Goal: Transaction & Acquisition: Purchase product/service

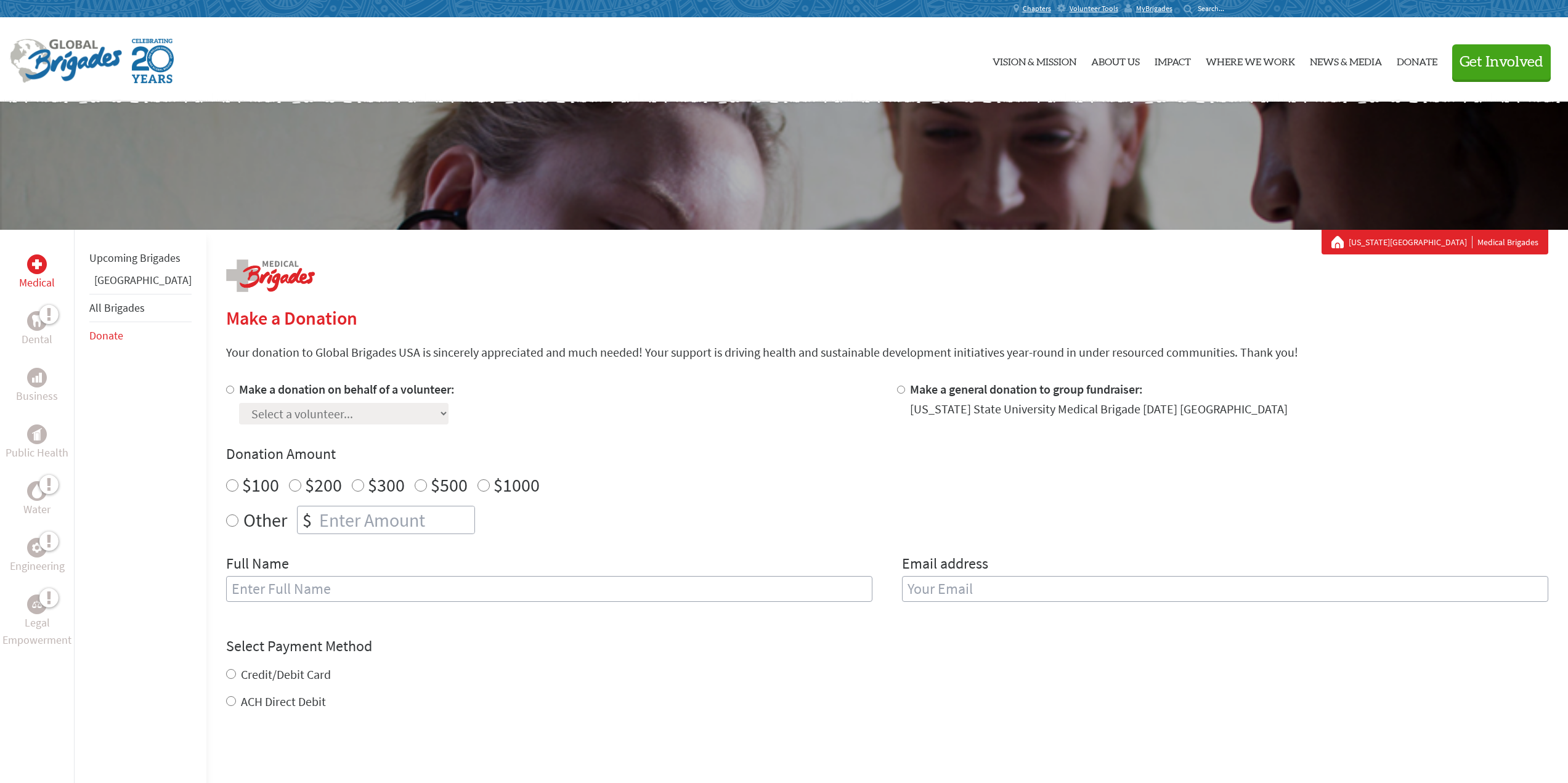
click at [226, 394] on div at bounding box center [232, 403] width 13 height 44
click at [226, 391] on input "Make a donation on behalf of a volunteer:" at bounding box center [230, 389] width 8 height 8
radio input "true"
click at [275, 405] on select "Select a volunteer... Addison Castillo Allara Jenks Anson Shimeall Antonio Rome…" at bounding box center [343, 413] width 209 height 21
select select "3E1675ED-41C9-11F0-B8AC-42010A400003"
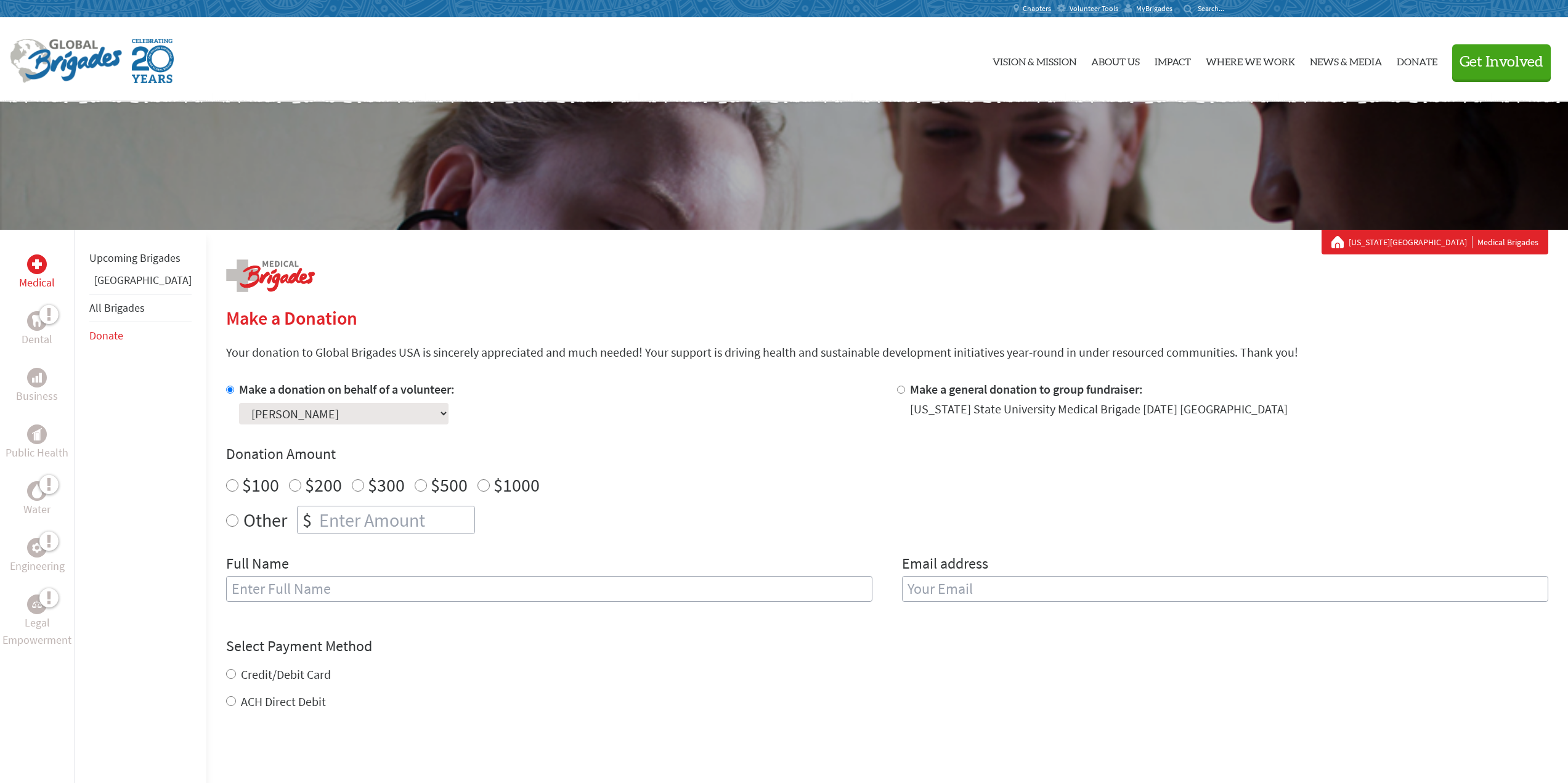
click at [239, 403] on select "Select a volunteer... Addison Castillo Allara Jenks Anson Shimeall Antonio Rome…" at bounding box center [343, 413] width 209 height 21
click at [603, 466] on div "Donation Amount $100 $200 $300 $500 $1000 Other $" at bounding box center [887, 489] width 1323 height 90
radio input "true"
click at [328, 517] on input "number" at bounding box center [396, 520] width 158 height 27
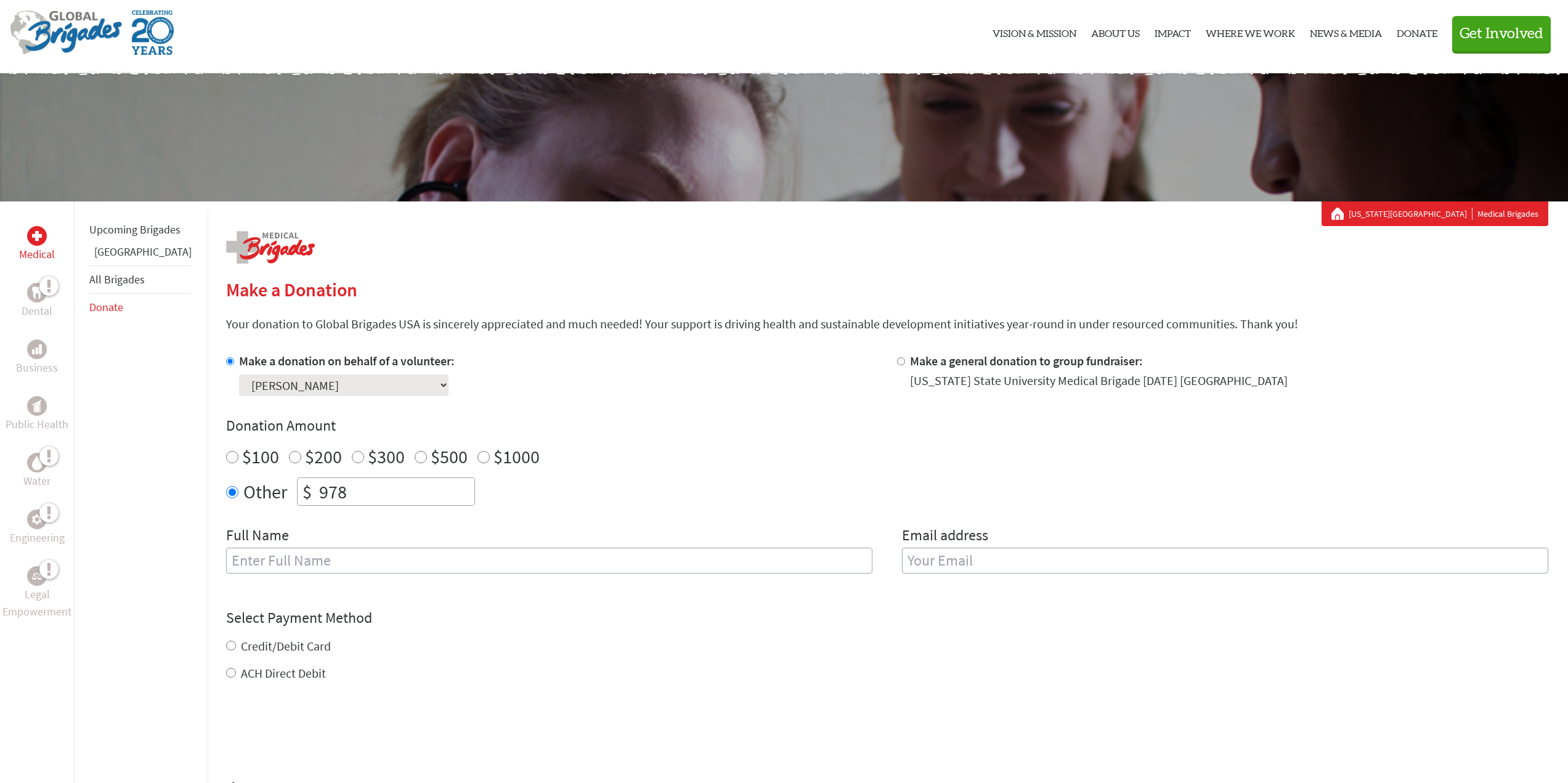
scroll to position [124, 0]
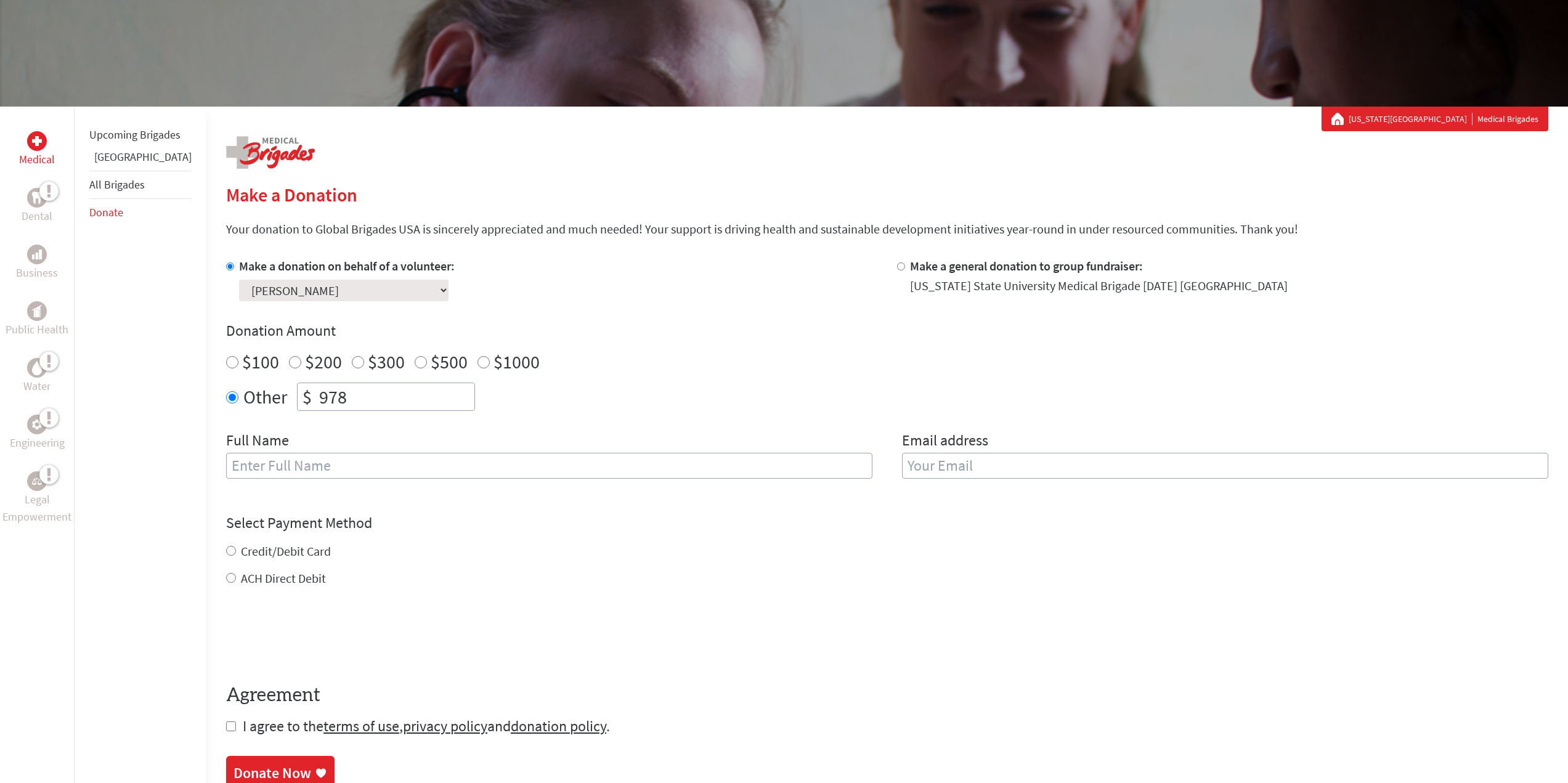
type input "978"
click at [260, 462] on input "text" at bounding box center [549, 465] width 646 height 26
click at [549, 361] on div "$100 $200 $300 $500 $1000" at bounding box center [887, 361] width 1323 height 22
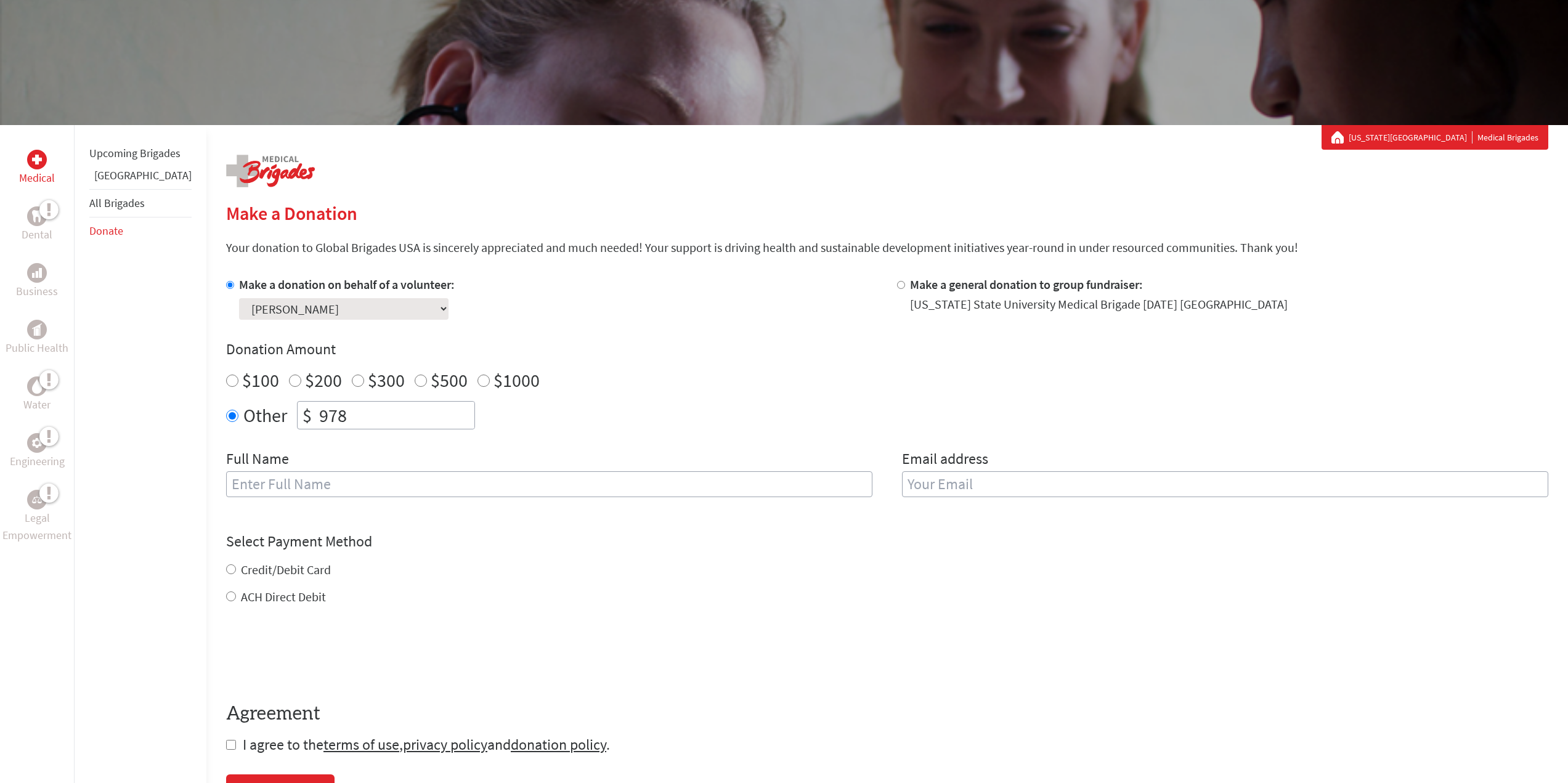
scroll to position [62, 0]
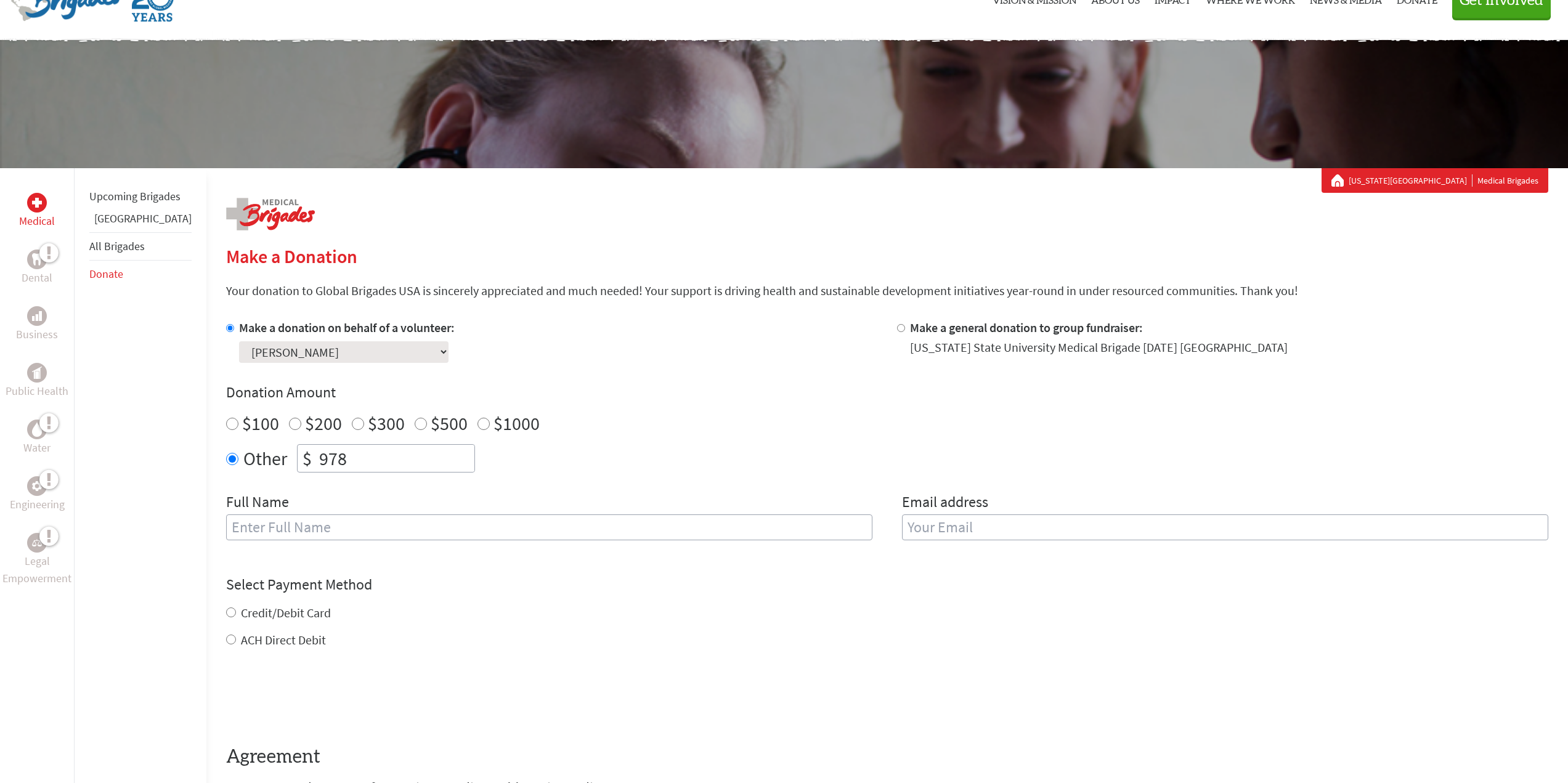
click at [287, 533] on input "text" at bounding box center [549, 527] width 646 height 26
type input "[PERSON_NAME]"
type input "h"
type input "[EMAIL_ADDRESS][DOMAIN_NAME]"
click at [260, 644] on form "Make a donation on behalf of a volunteer: Select a volunteer... Addison Castill…" at bounding box center [887, 559] width 1323 height 478
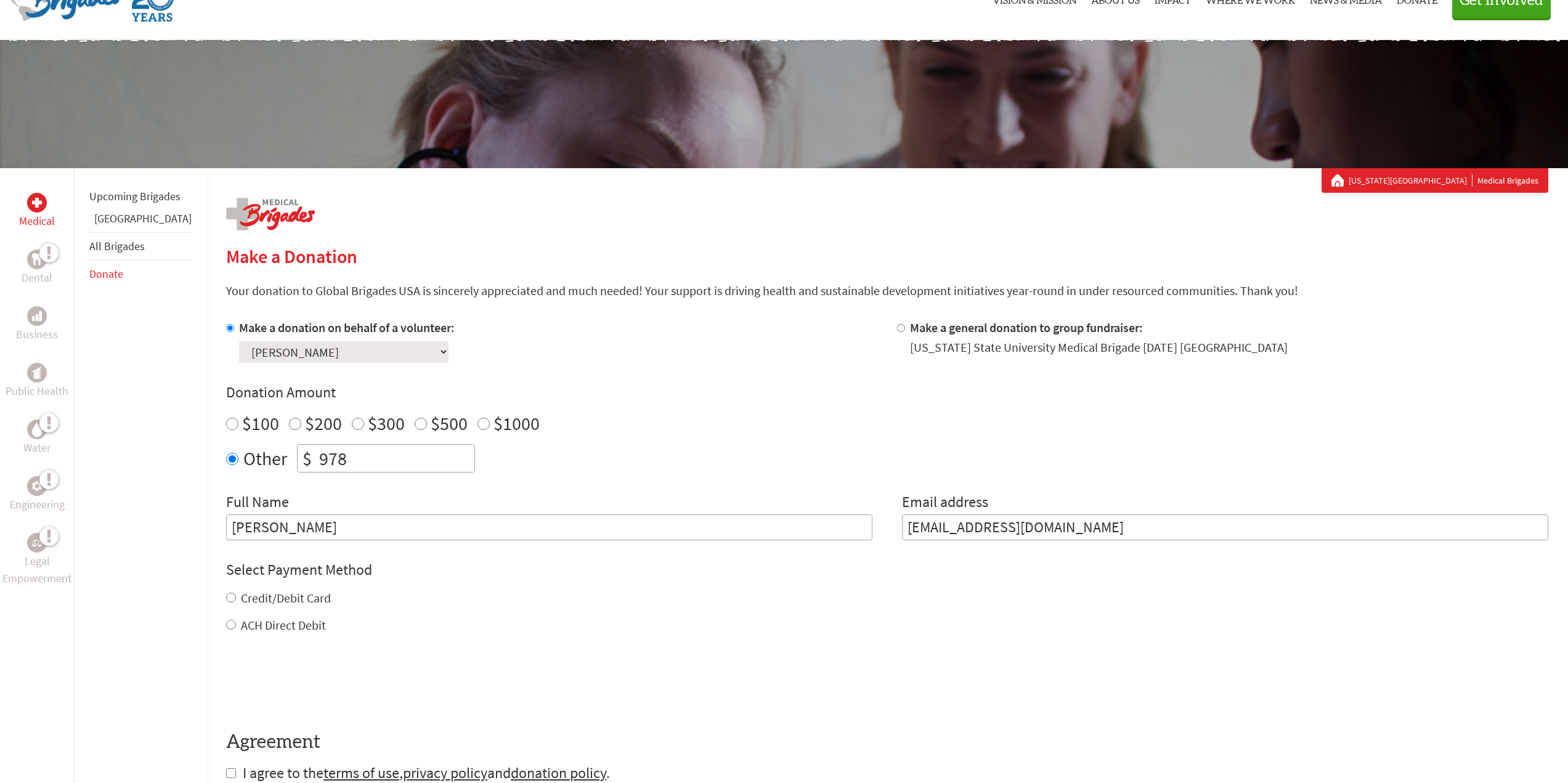
click at [241, 624] on label "ACH Direct Debit" at bounding box center [283, 624] width 85 height 15
click at [235, 624] on input "ACH Direct Debit" at bounding box center [230, 624] width 10 height 10
radio input "true"
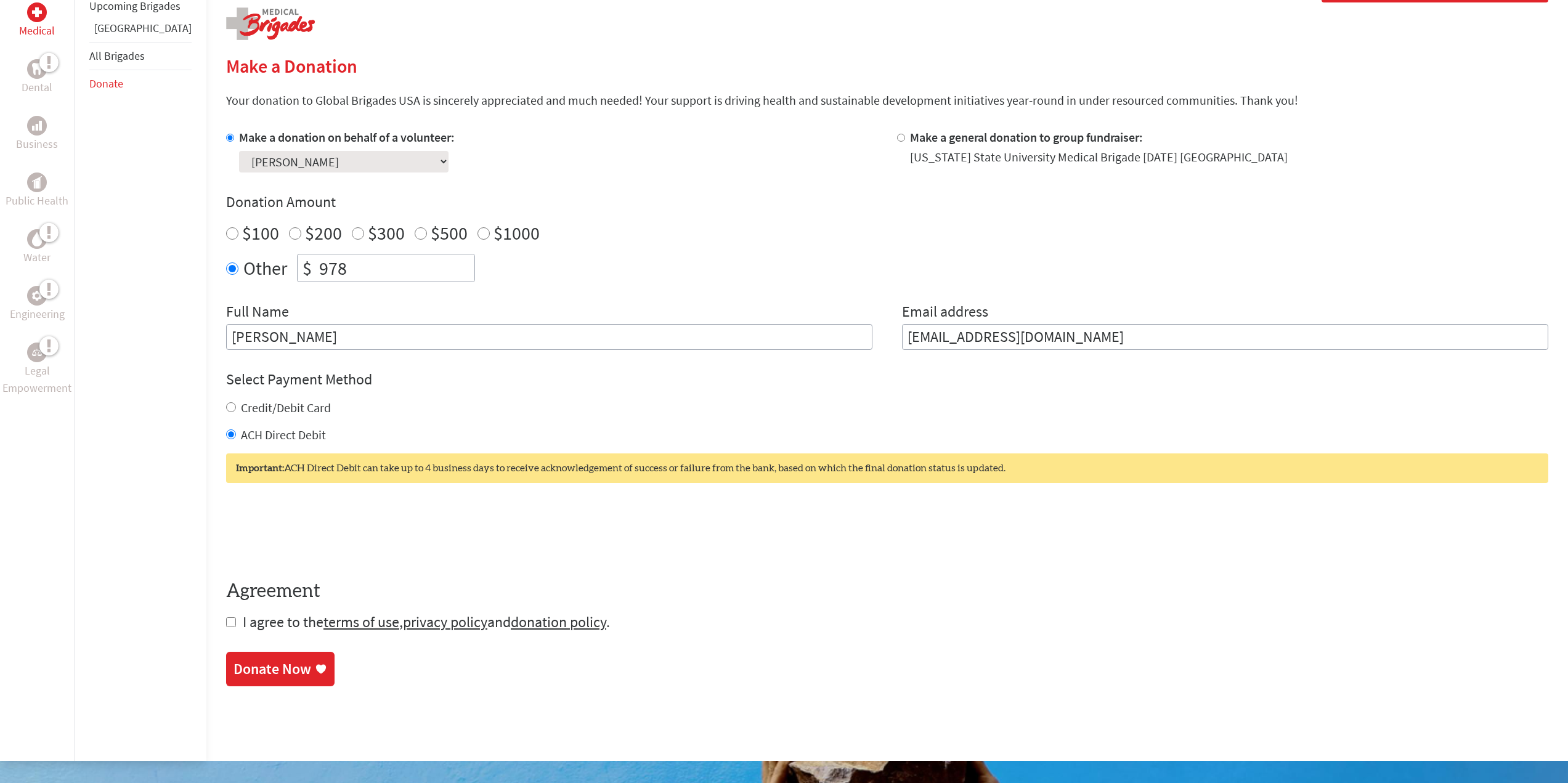
scroll to position [308, 0]
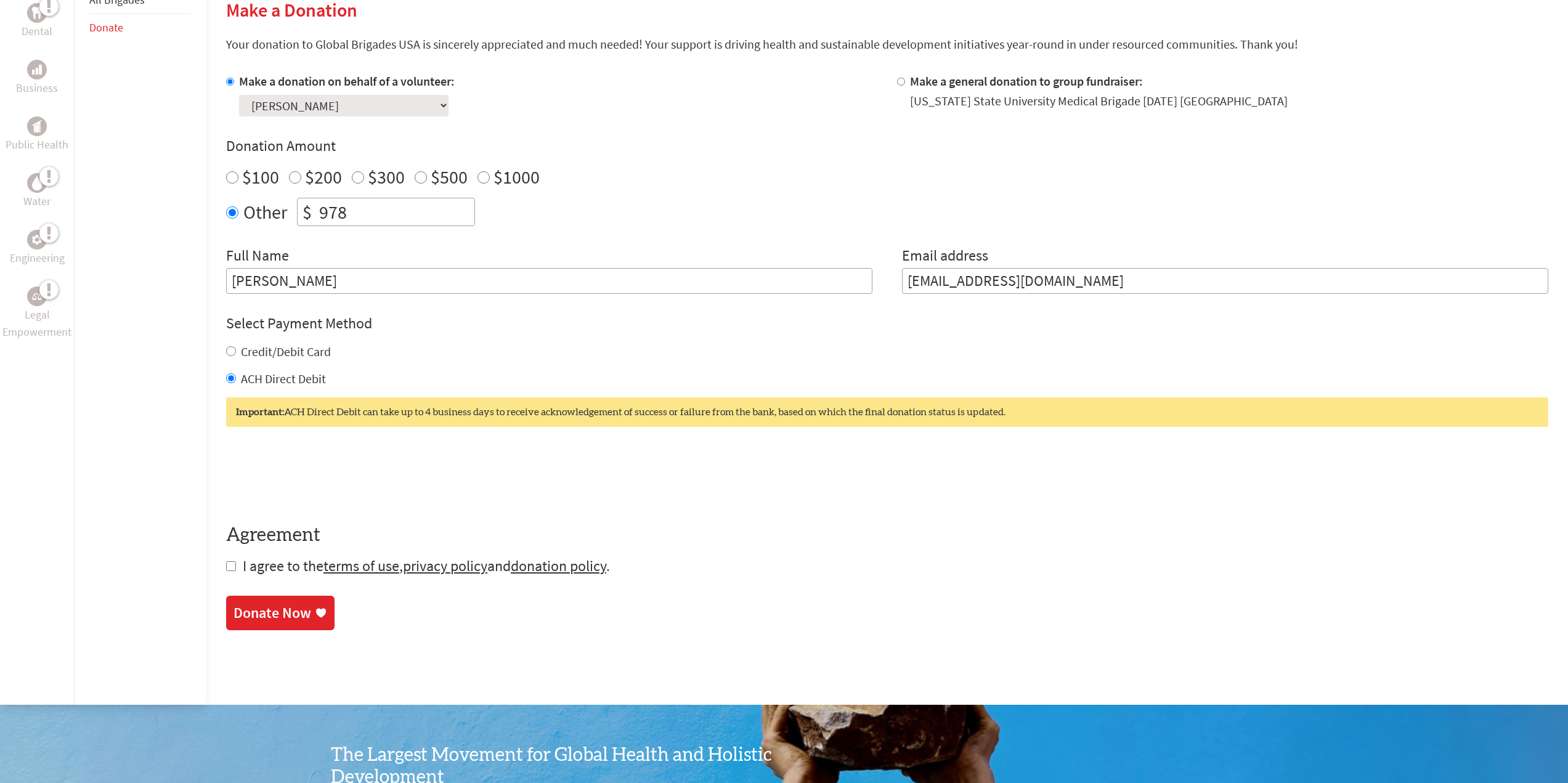
click at [226, 564] on form "Make a donation on behalf of a volunteer: Select a volunteer... Addison Castill…" at bounding box center [887, 324] width 1323 height 503
click at [226, 563] on input "checkbox" at bounding box center [230, 566] width 10 height 10
checkbox input "true"
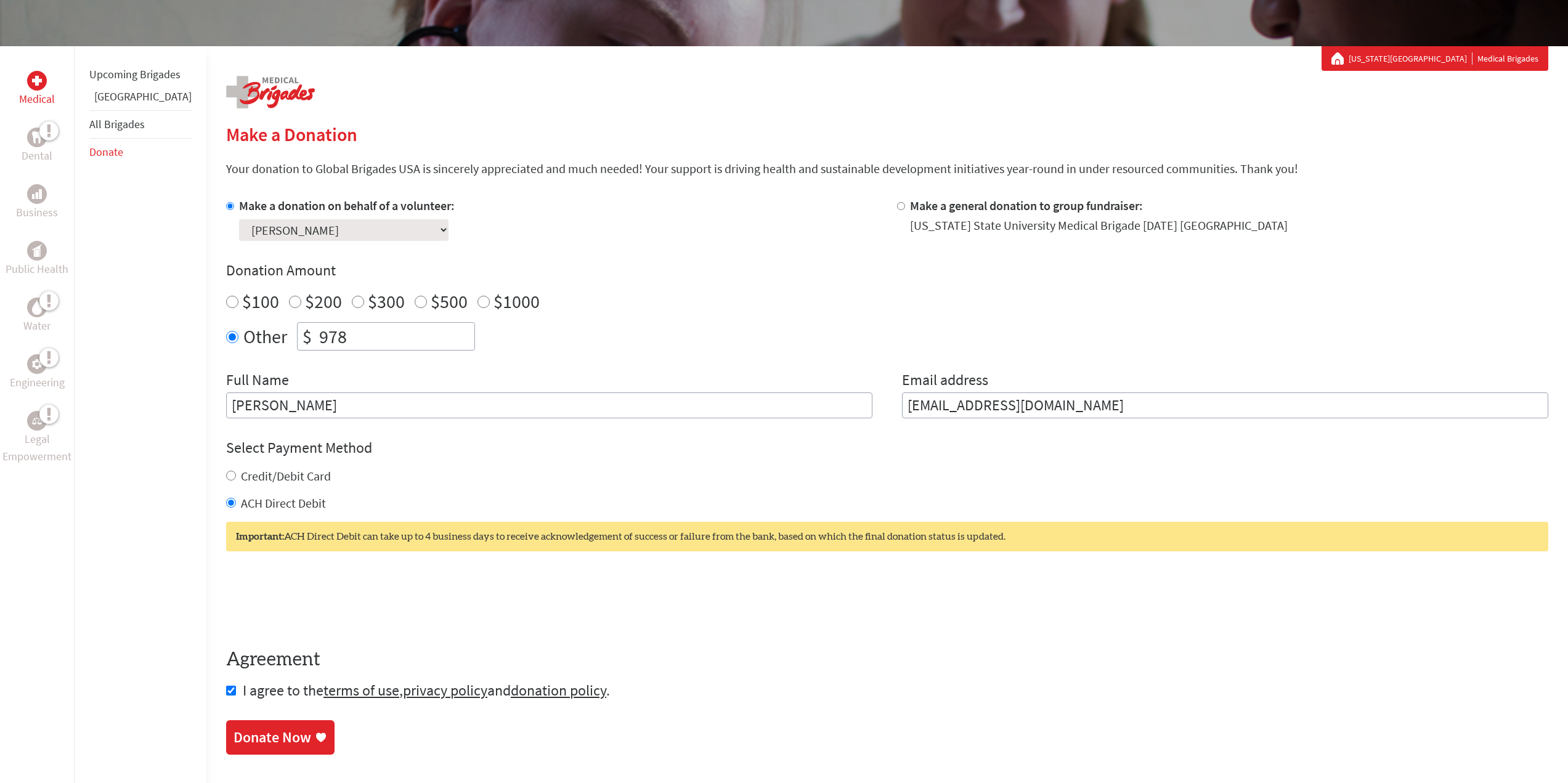
scroll to position [184, 0]
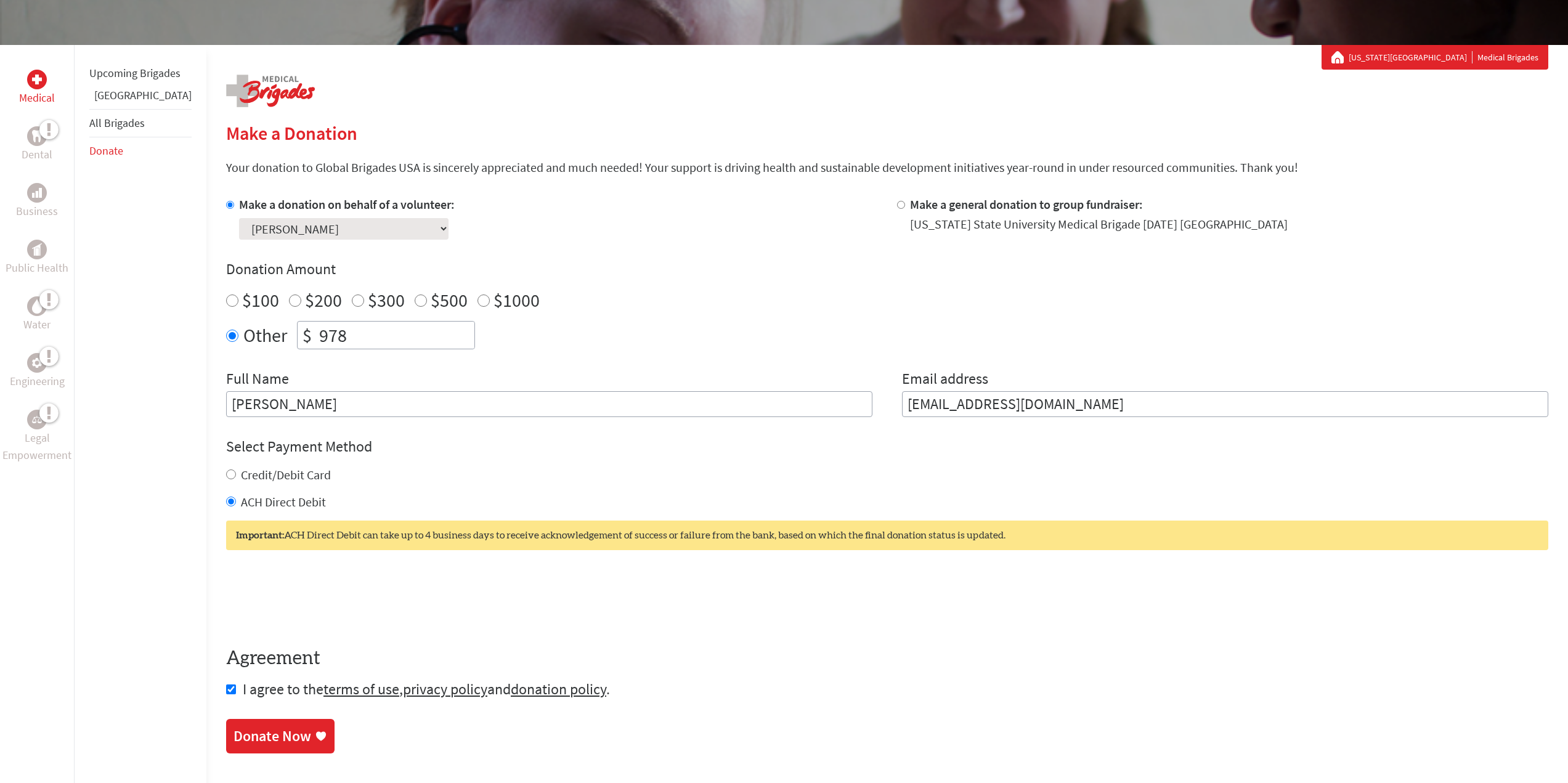
drag, startPoint x: 336, startPoint y: 335, endPoint x: 313, endPoint y: 332, distance: 23.2
click at [317, 332] on input "978" at bounding box center [396, 335] width 158 height 27
type input "980"
click at [523, 317] on div "Donation Amount $100 $200 $300 $500 $1000 Other $ 980" at bounding box center [887, 305] width 1323 height 90
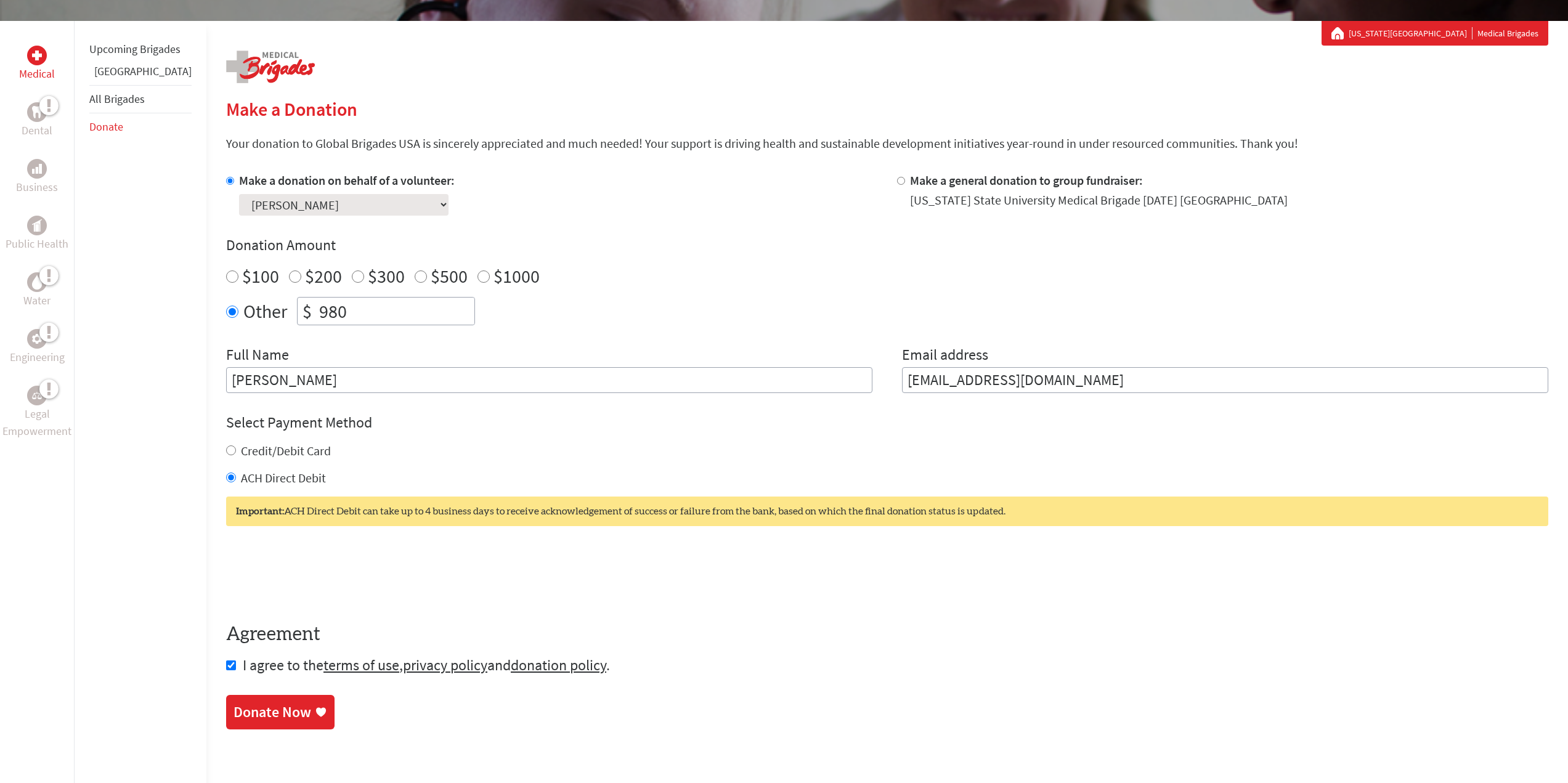
scroll to position [246, 0]
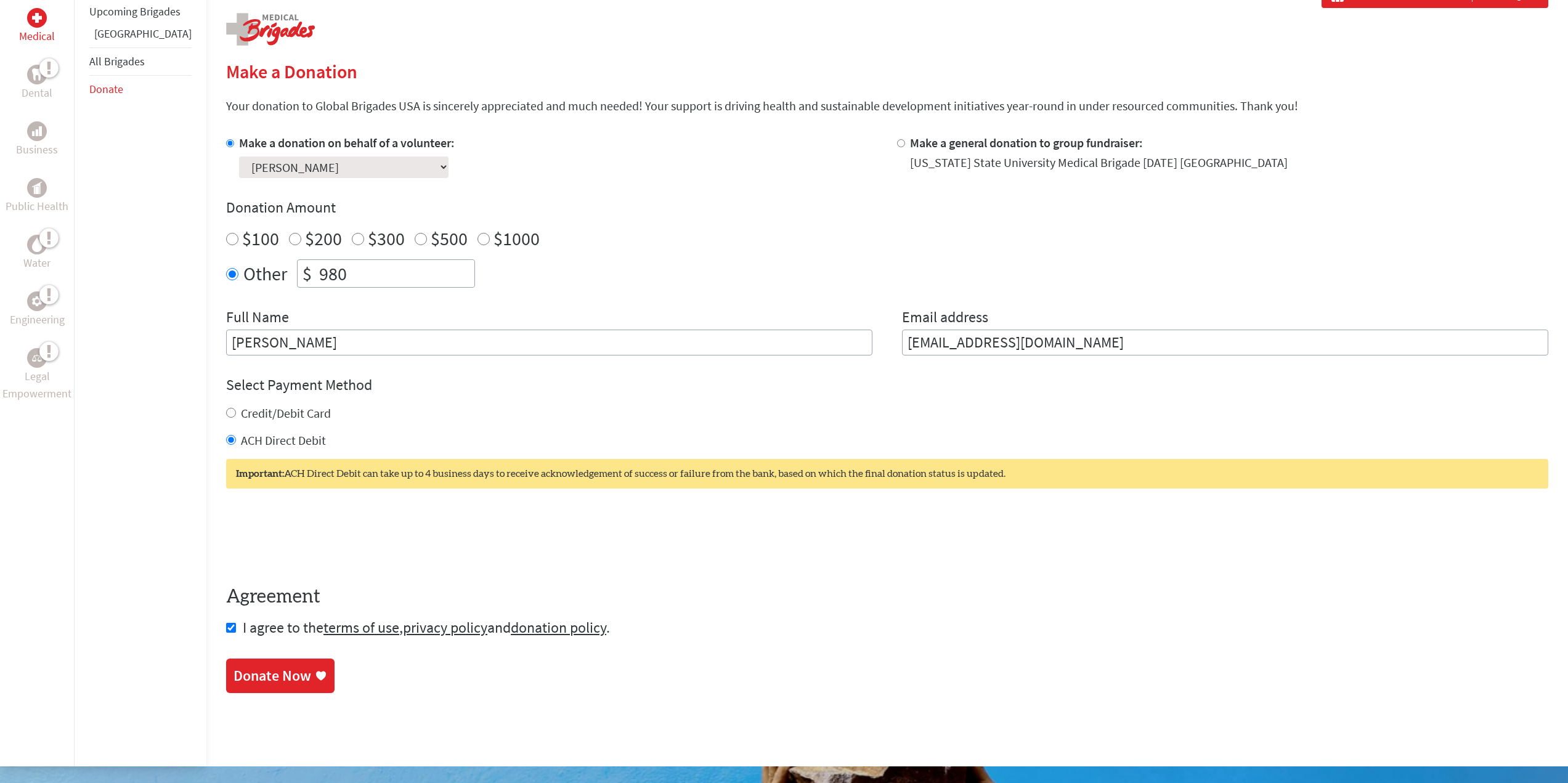
click at [276, 680] on div "Donate Now" at bounding box center [273, 676] width 78 height 19
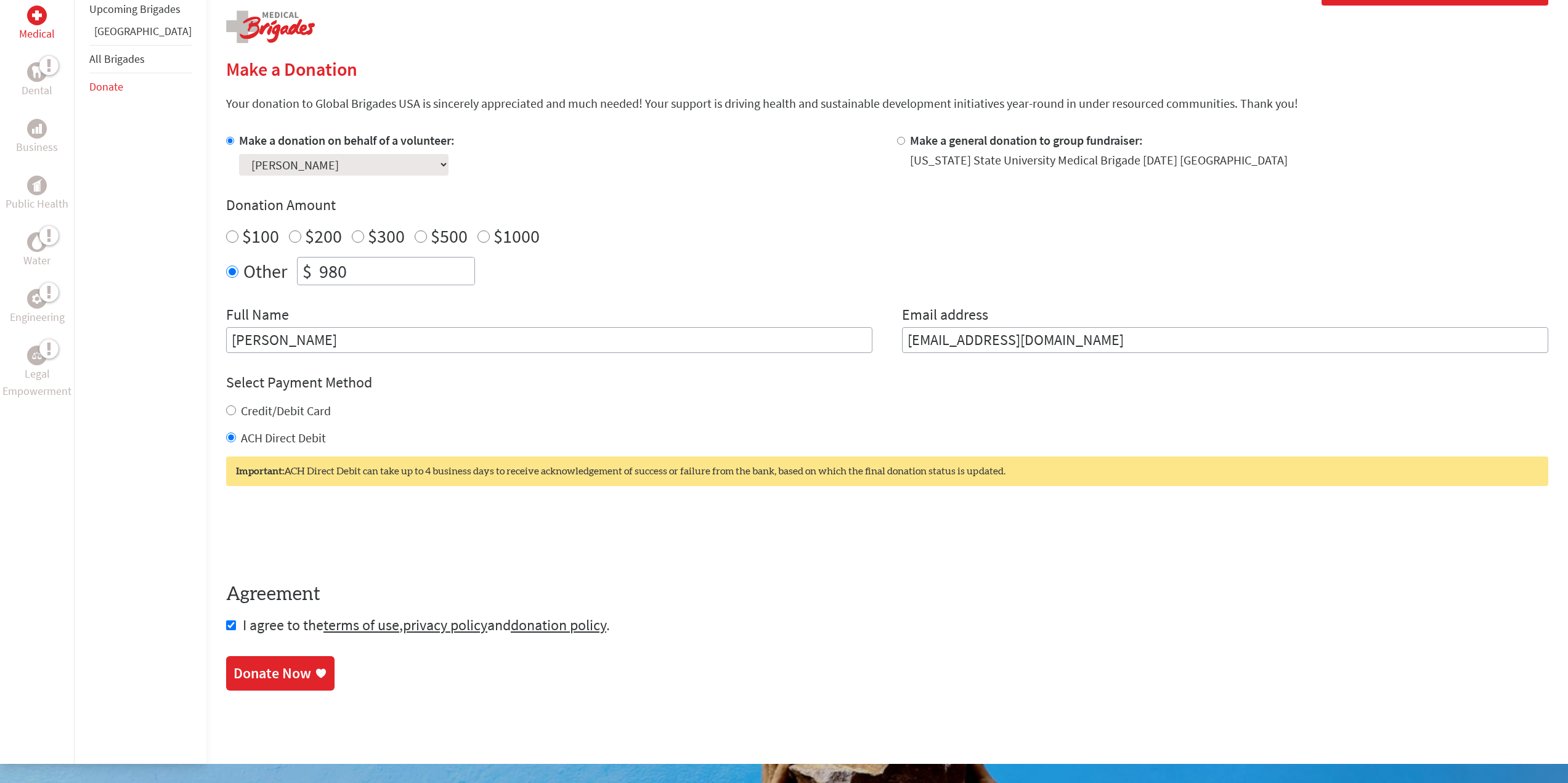
scroll to position [264, 0]
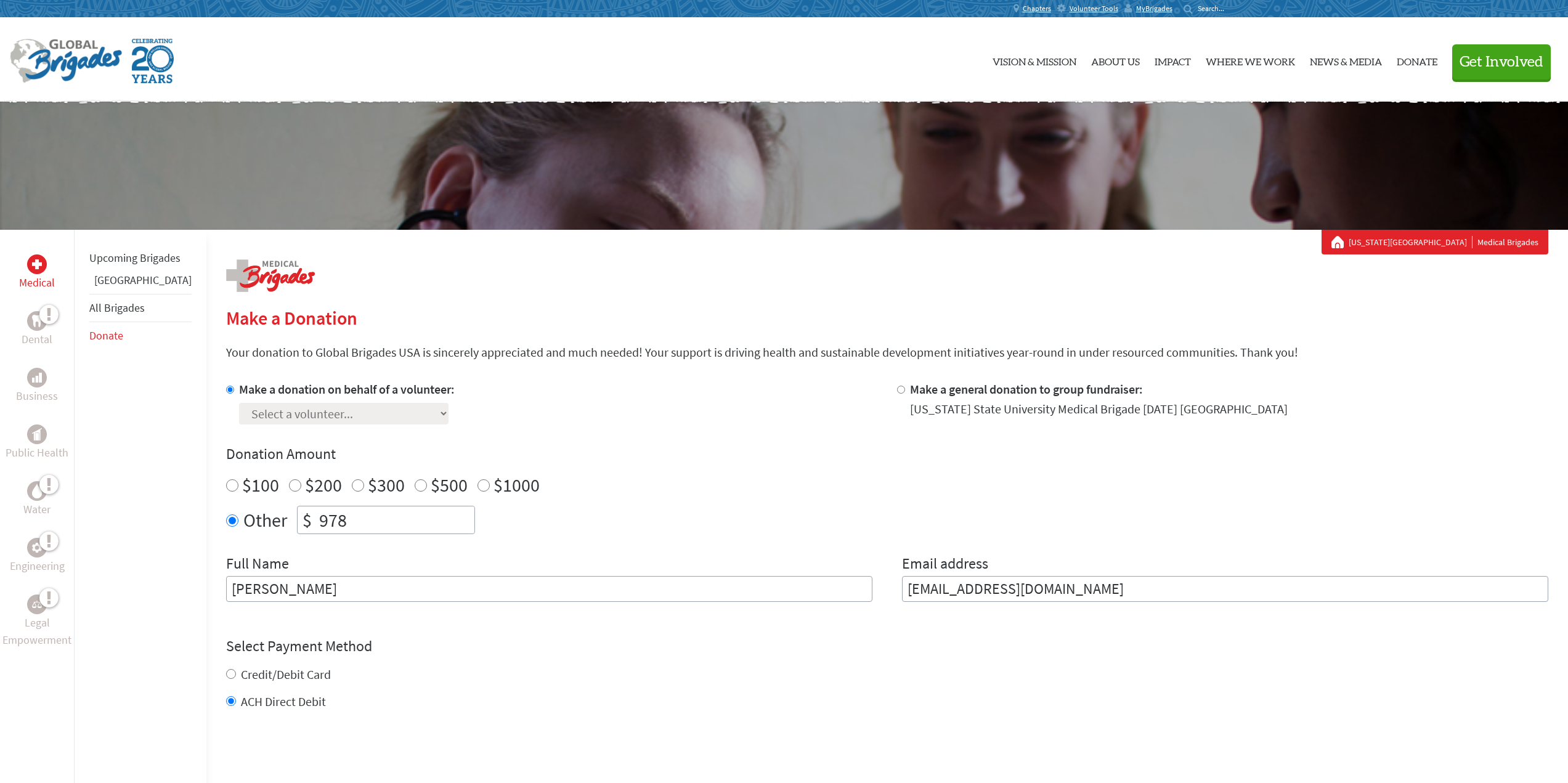
click at [141, 287] on link "[GEOGRAPHIC_DATA]" at bounding box center [143, 280] width 97 height 14
